Goal: Transaction & Acquisition: Subscribe to service/newsletter

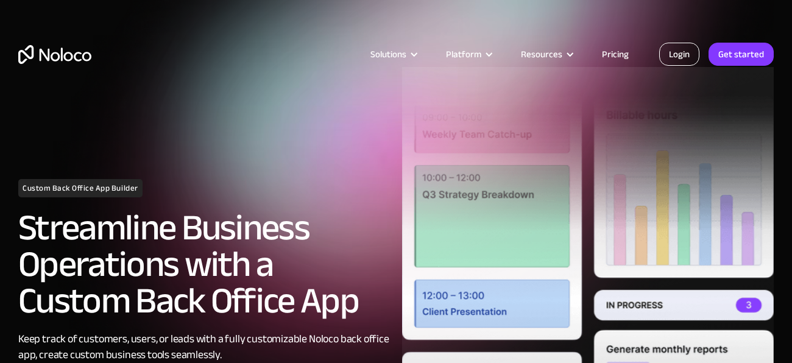
click at [682, 55] on link "Login" at bounding box center [679, 54] width 40 height 23
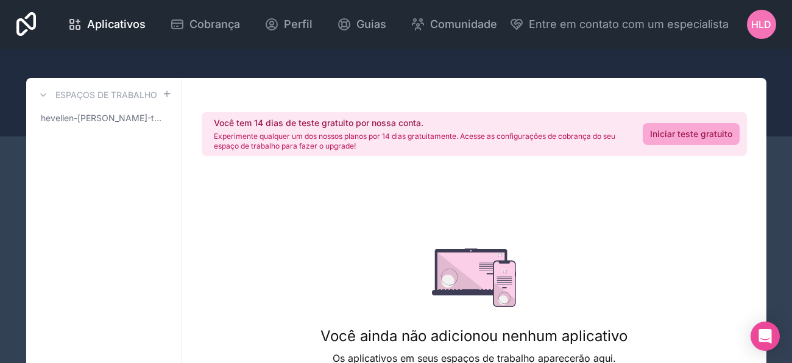
click at [474, 67] on div at bounding box center [396, 93] width 792 height 88
click at [709, 124] on link "Iniciar teste gratuito" at bounding box center [691, 134] width 97 height 22
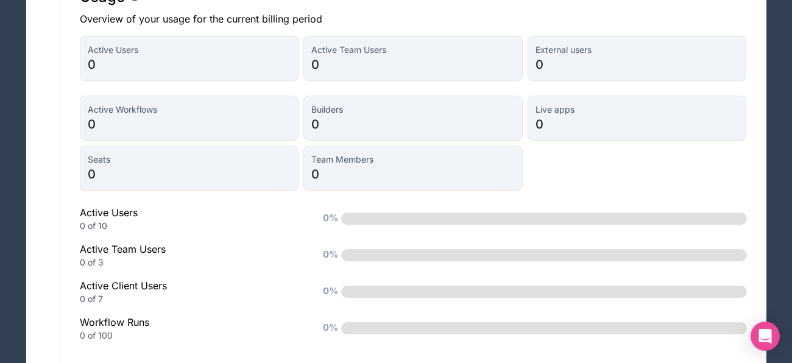
scroll to position [1017, 0]
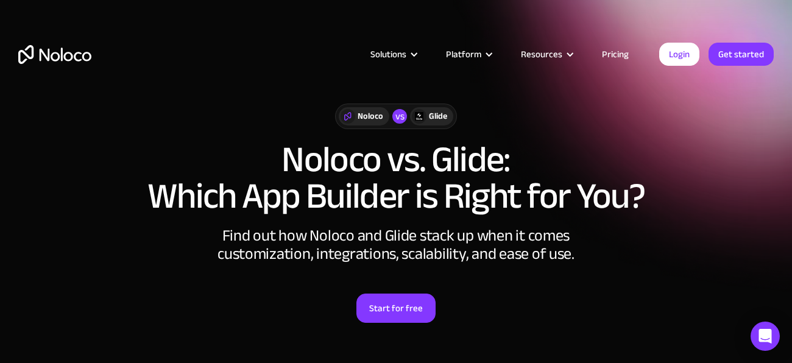
click at [428, 111] on div "Solutions Use Cases Business Types Project Management Keep track of customers, …" at bounding box center [396, 57] width 792 height 115
click at [425, 118] on div at bounding box center [419, 116] width 15 height 15
click at [720, 50] on link "Get started" at bounding box center [741, 54] width 65 height 23
